Goal: Find specific page/section: Find specific page/section

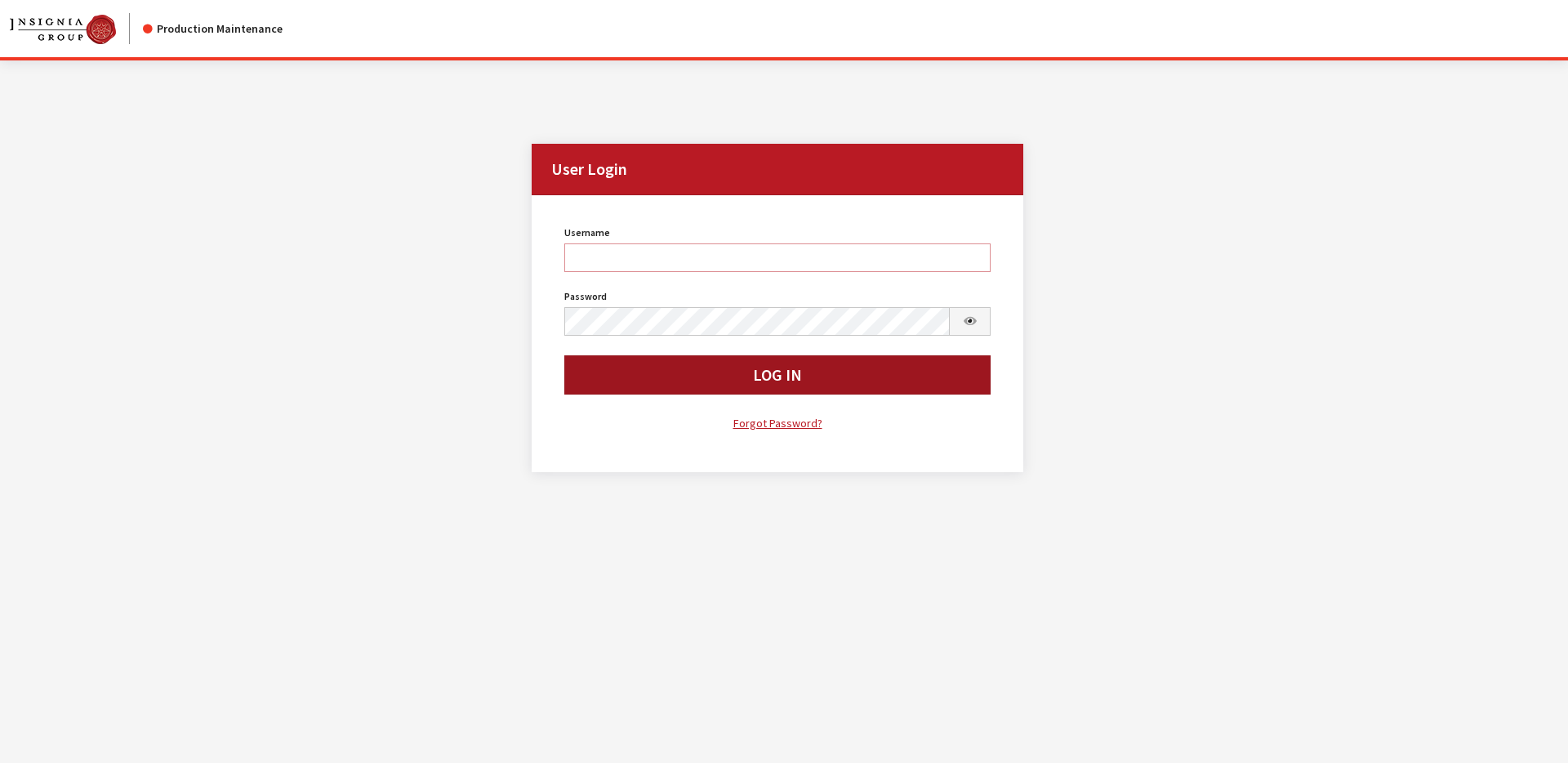
type input "svongsouthi"
click at [661, 361] on button "Log In" at bounding box center [778, 375] width 427 height 39
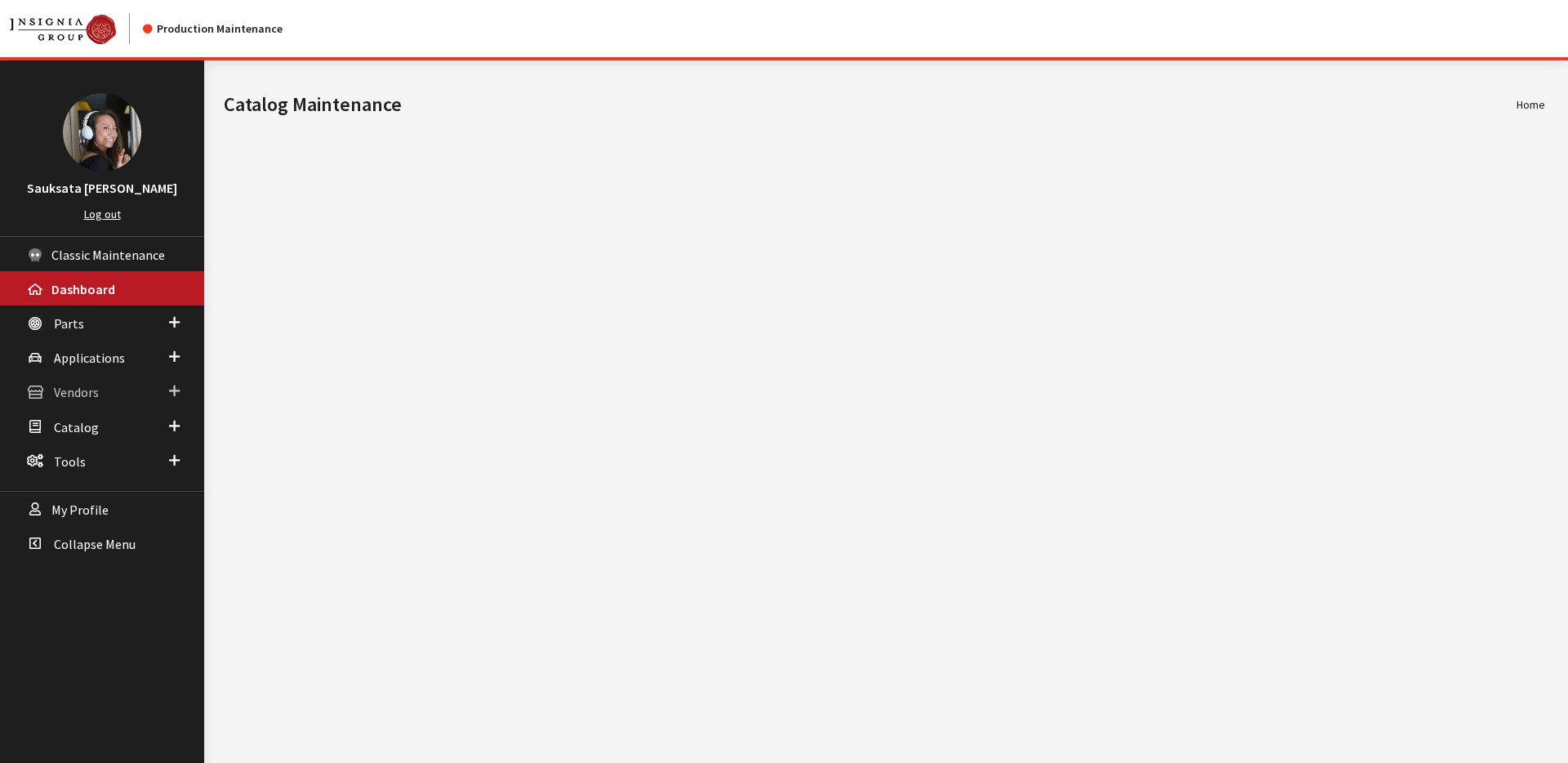
click at [105, 387] on link "Vendors" at bounding box center [102, 391] width 204 height 34
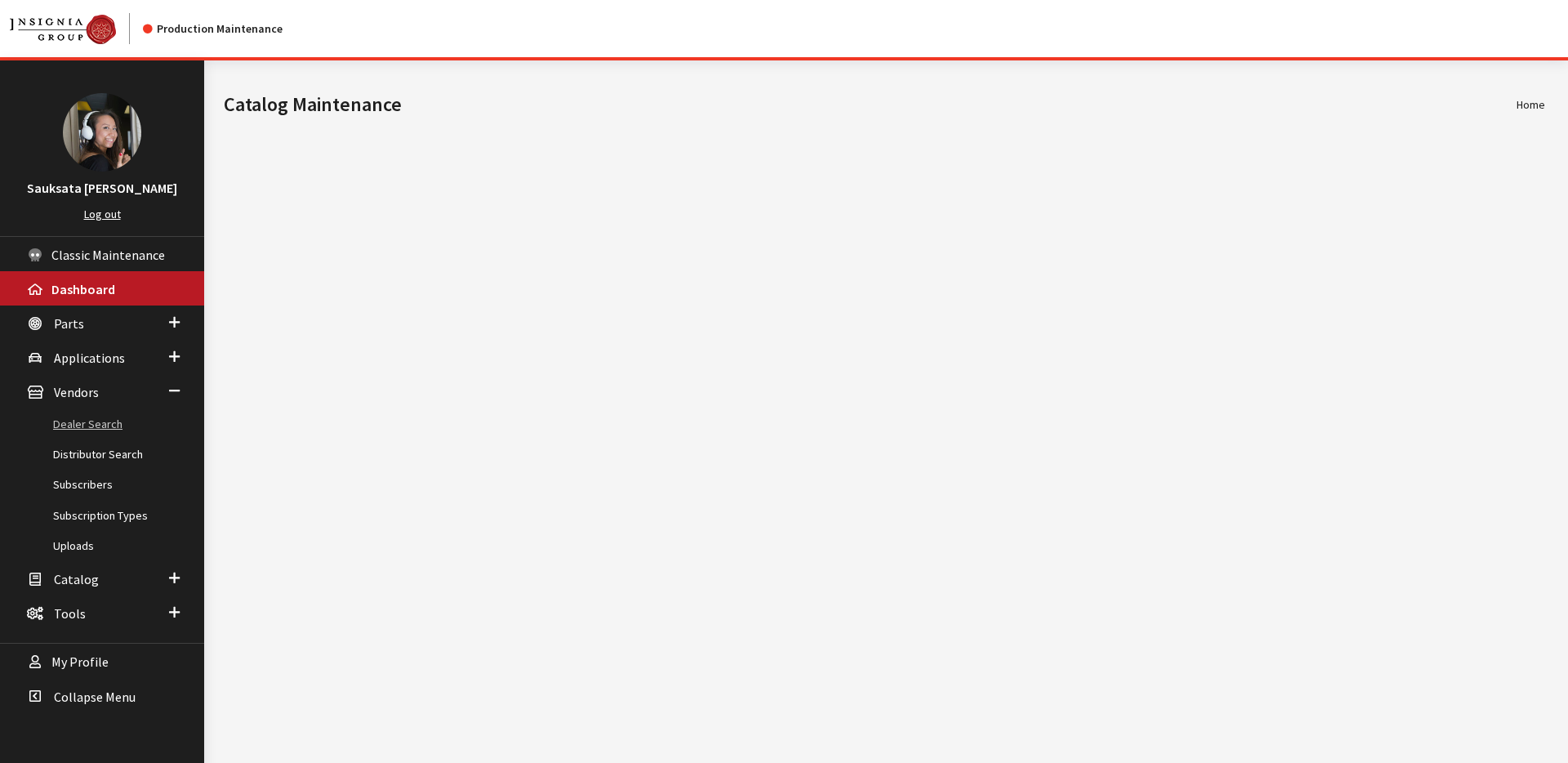
click at [101, 424] on link "Dealer Search" at bounding box center [102, 424] width 204 height 30
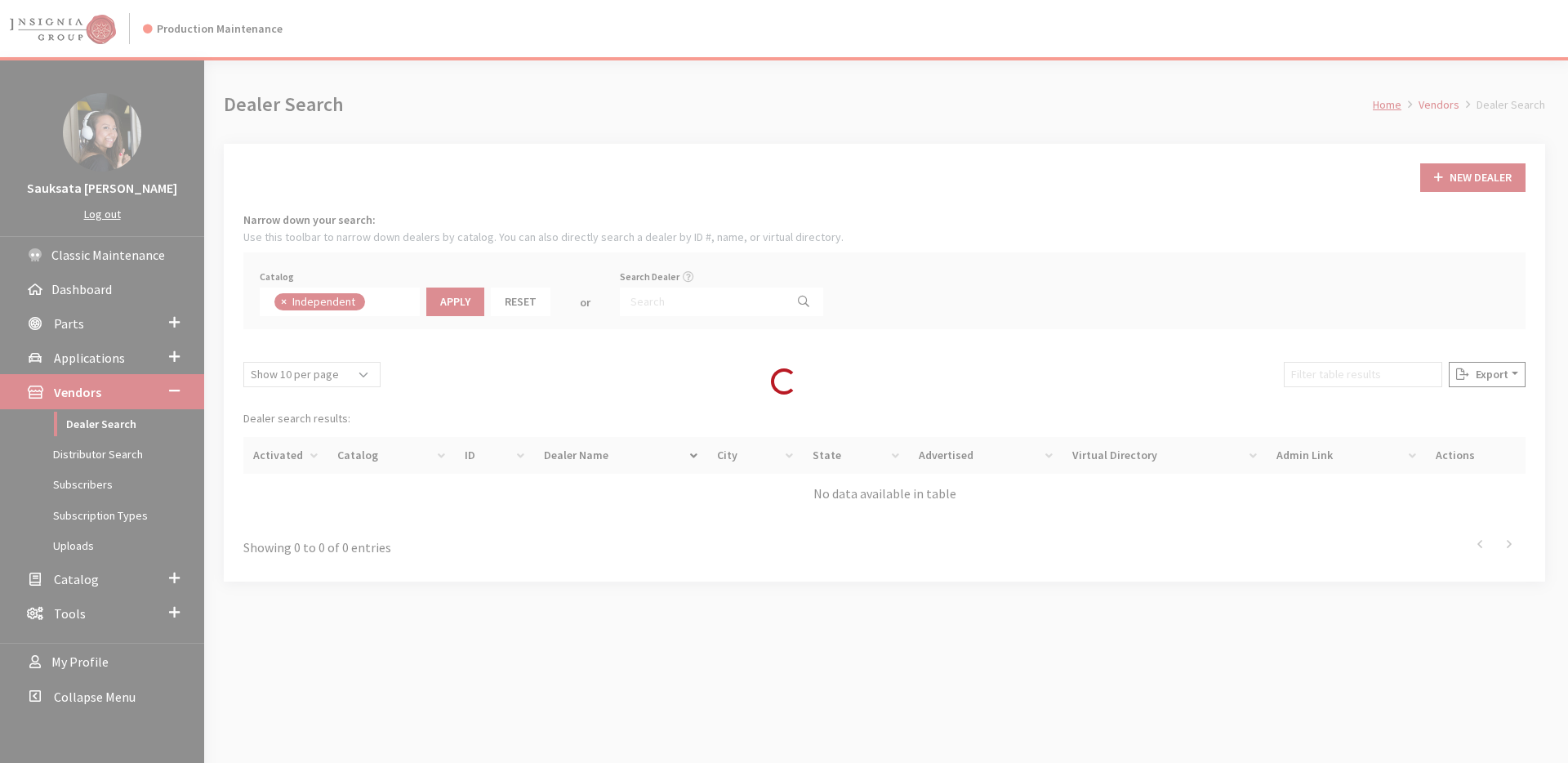
scroll to position [119, 0]
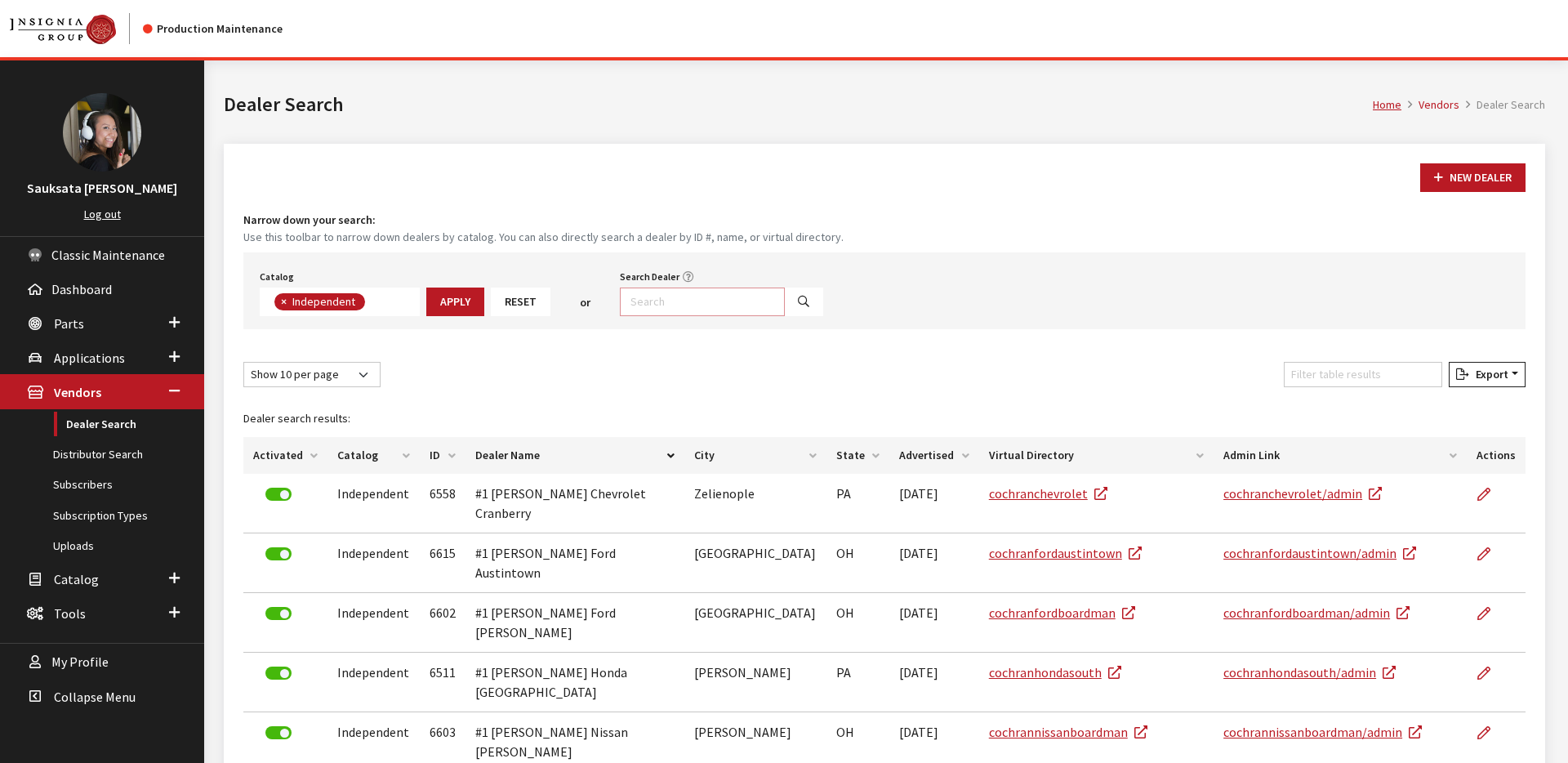
click at [680, 308] on input "Search Dealer" at bounding box center [702, 302] width 165 height 29
type input "grants pass"
select select
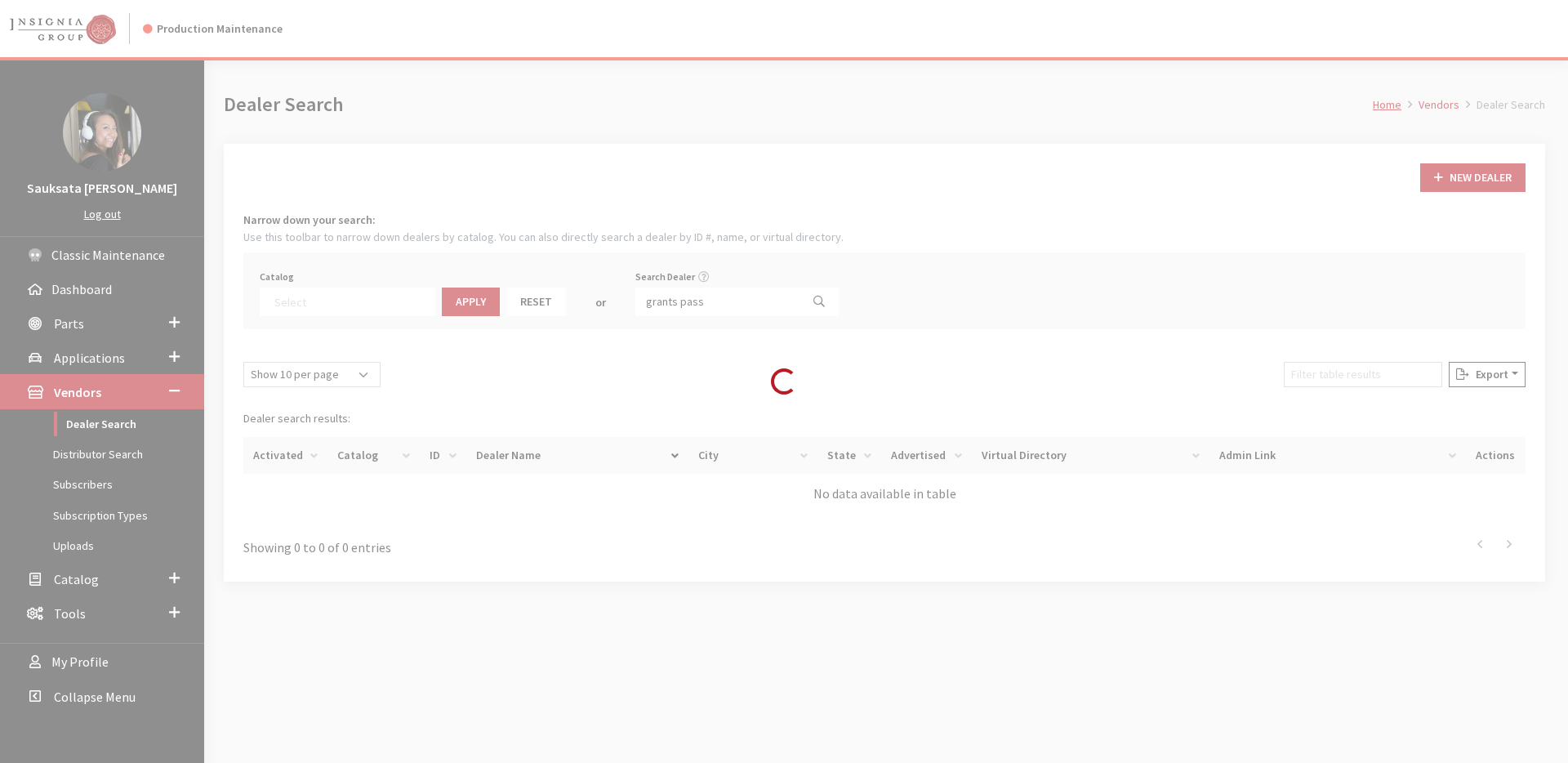
scroll to position [171, 0]
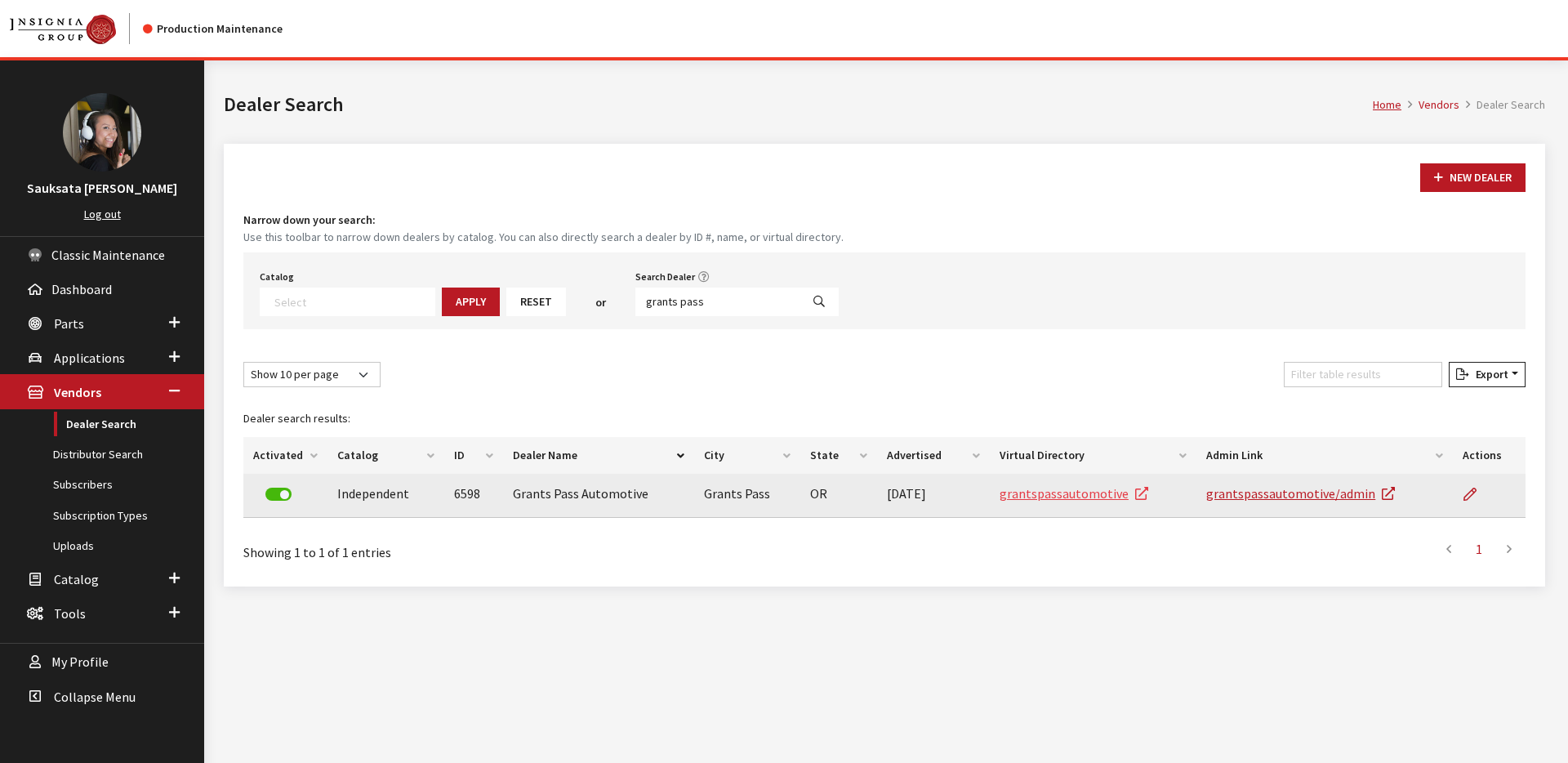
click at [1081, 492] on link "grantspassautomotive" at bounding box center [1074, 493] width 149 height 16
